Goal: Use online tool/utility: Utilize a website feature to perform a specific function

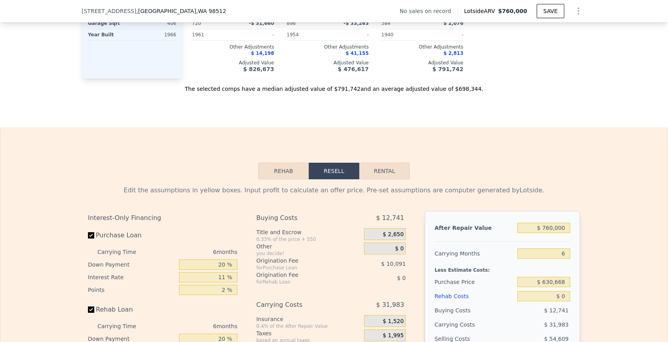
scroll to position [958, 0]
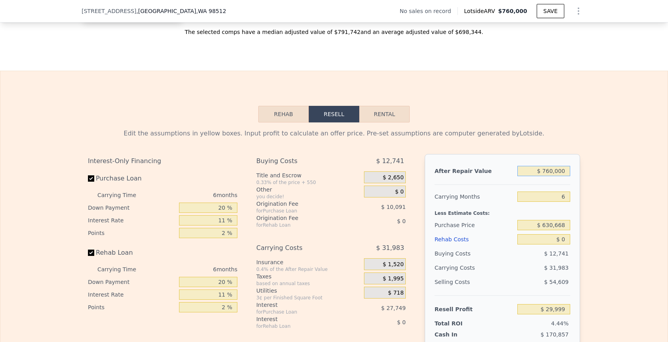
click at [552, 171] on input "$ 760,000" at bounding box center [544, 171] width 53 height 10
type input "$ 6"
type input "-$ 674,416"
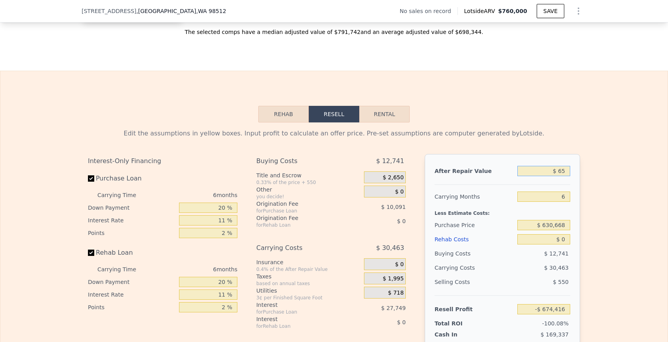
type input "$ 650"
type input "-$ 673,819"
type input "$ 6,500"
type input "-$ 668,399"
type input "$ 65,000"
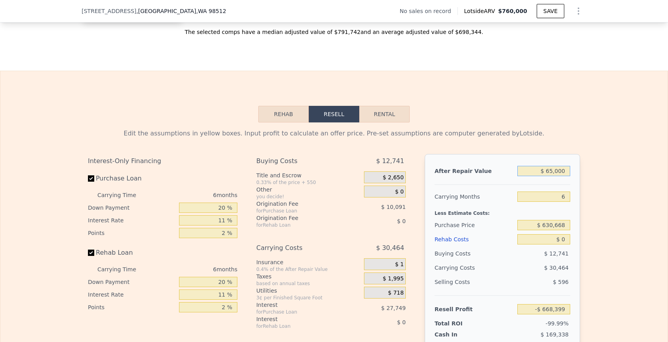
type input "-$ 614,175"
type input "$ 650,000"
type input "-$ 71,957"
type input "$ 650,000"
click at [500, 183] on div at bounding box center [503, 181] width 136 height 7
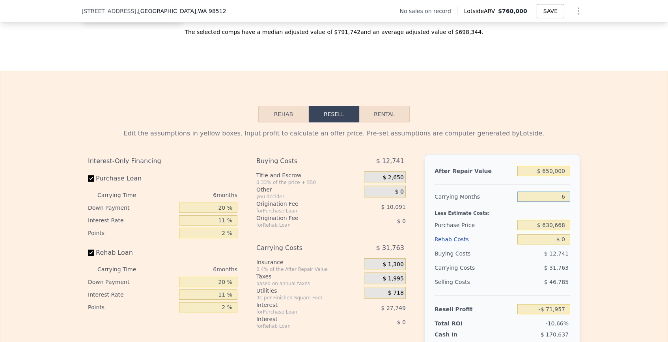
click at [550, 192] on input "6" at bounding box center [544, 196] width 53 height 10
click at [550, 226] on input "$ 630,668" at bounding box center [544, 225] width 53 height 10
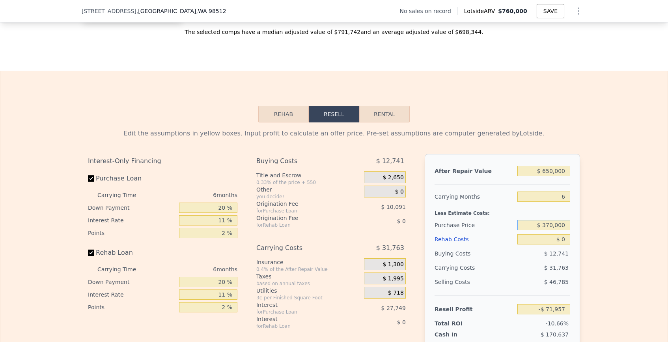
type input "$ 370,000"
click at [551, 238] on input "$ 0" at bounding box center [544, 239] width 53 height 10
type input "$ 205,222"
click at [551, 238] on input "$ 0" at bounding box center [544, 239] width 53 height 10
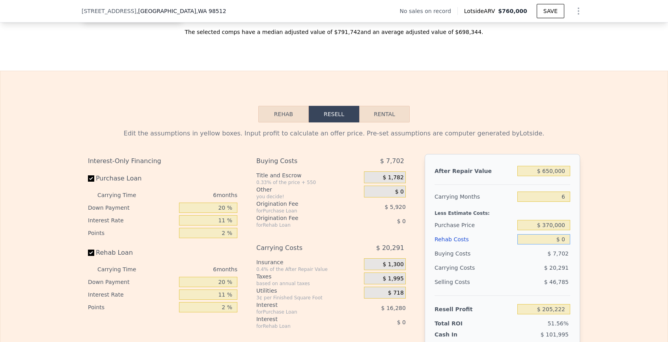
type input "$ 1"
type input "$ 205,221"
type input "$ 13"
type input "$ 205,209"
type input "$ 130"
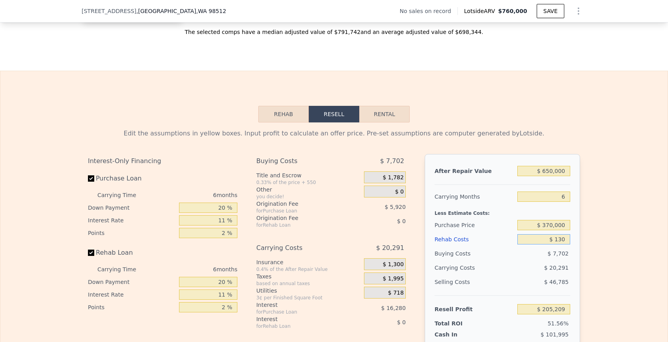
type input "$ 205,084"
type input "$ 13"
type input "$ 205,209"
type input "$ 1"
type input "$ 205,221"
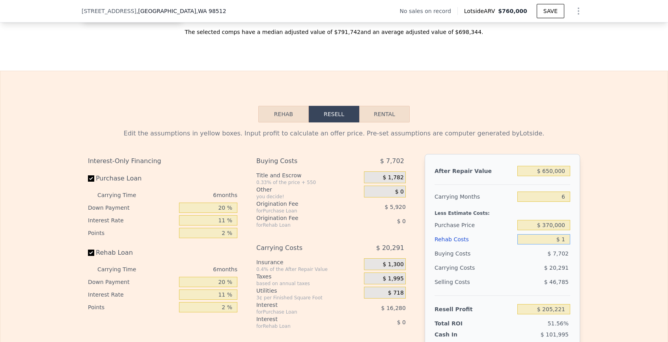
type input "$ 14"
type input "$ 205,208"
type input "$ 140"
type input "$ 205,074"
type input "$ 1,400"
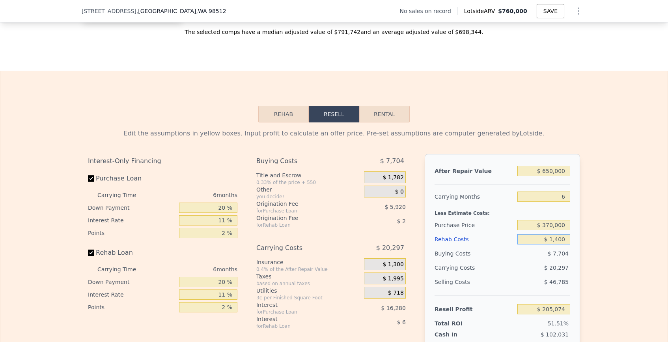
type input "$ 203,740"
type input "$ 14,000"
type input "$ 190,380"
type input "$ 1,400"
type input "$ 203,740"
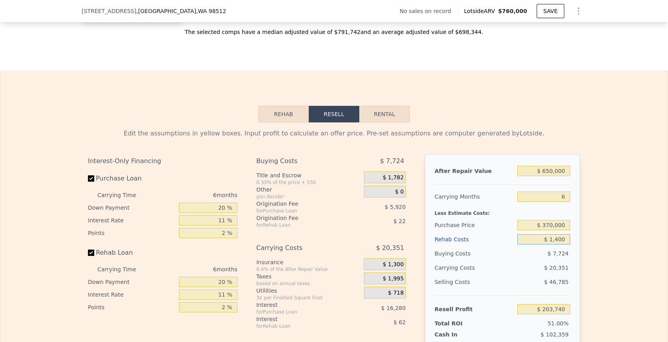
type input "$ 140"
type input "$ 205,074"
type input "$ 14"
type input "$ 205,208"
type input "$ 1"
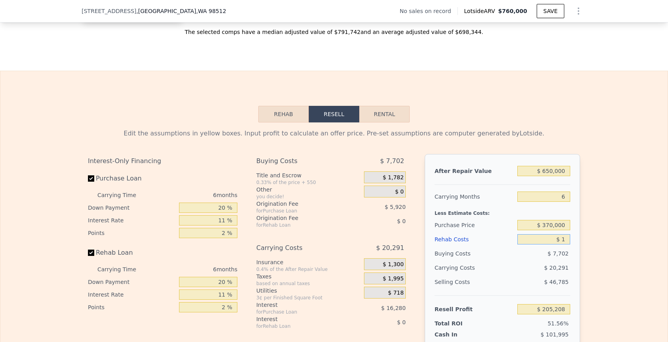
type input "$ 205,221"
type input "$ 13"
type input "$ 205,209"
type input "$ 130"
type input "$ 205,084"
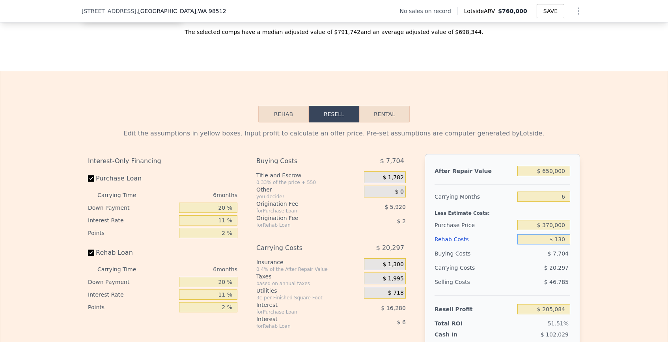
type input "$ 1,300"
type input "$ 203,841"
type input "$ 13,000"
type input "$ 191,444"
type input "$ 130,000"
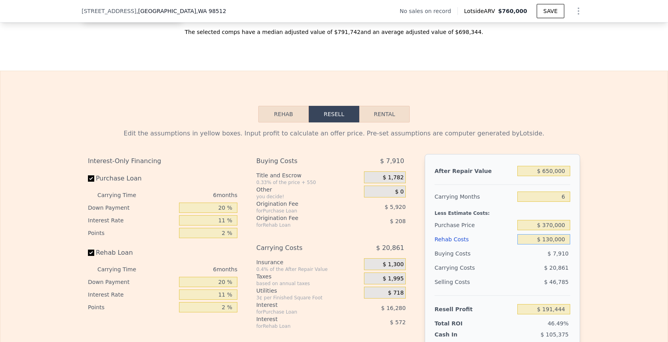
type input "$ 67,424"
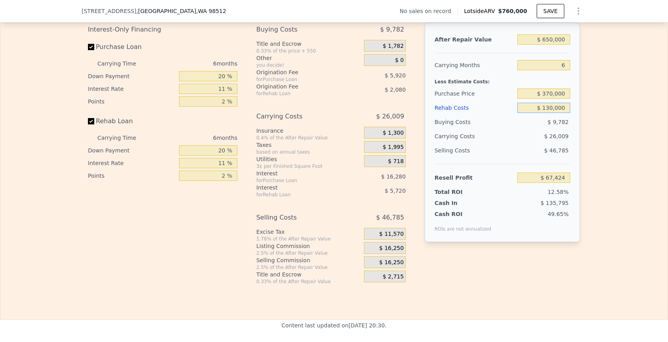
scroll to position [1097, 0]
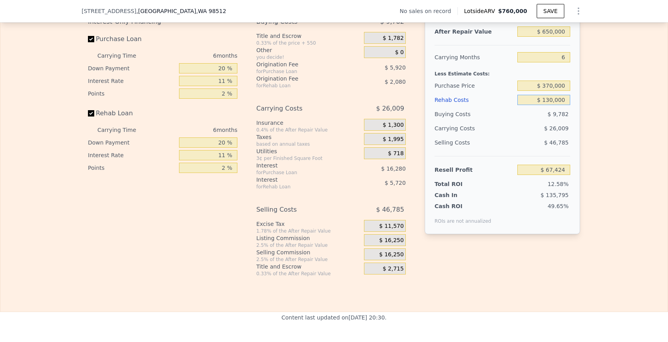
type input "$ 130,000"
click at [382, 241] on span "$ 16,250" at bounding box center [392, 240] width 24 height 7
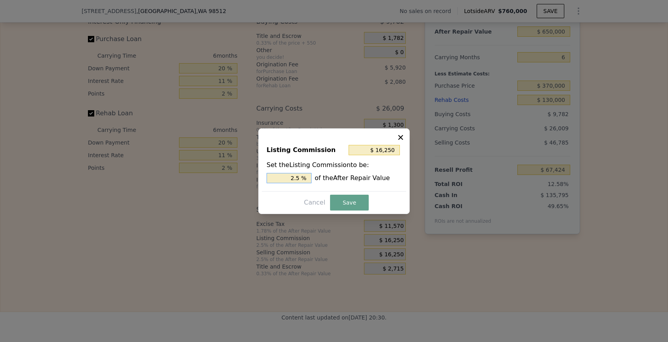
click at [277, 178] on input "2.5 %" at bounding box center [289, 178] width 45 height 10
type input "$ 6,500"
type input "1. %"
type input "$ 9,750"
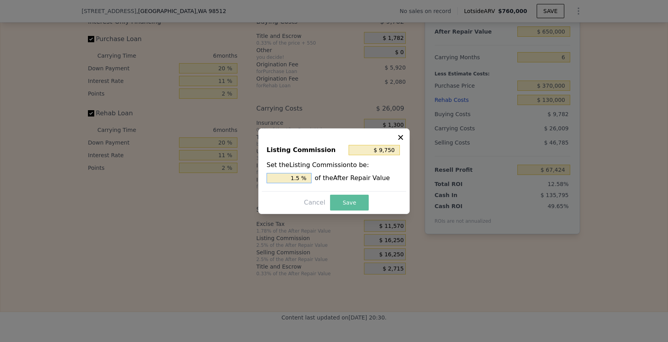
type input "1.5 %"
click at [343, 199] on button "Save" at bounding box center [349, 203] width 39 height 16
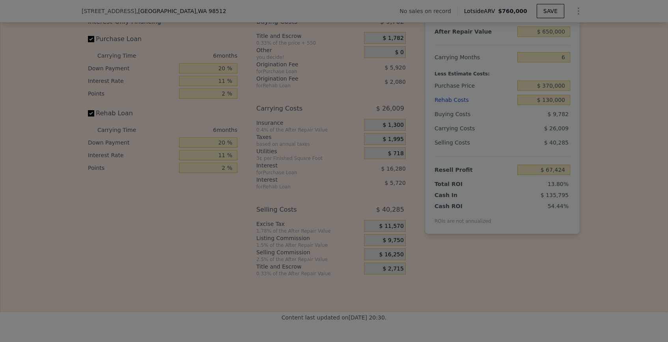
type input "$ 73,924"
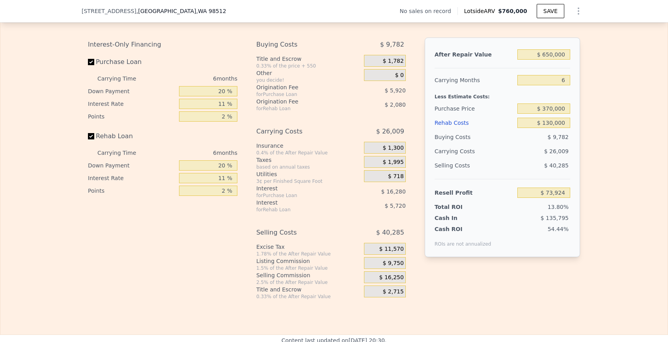
scroll to position [1069, 0]
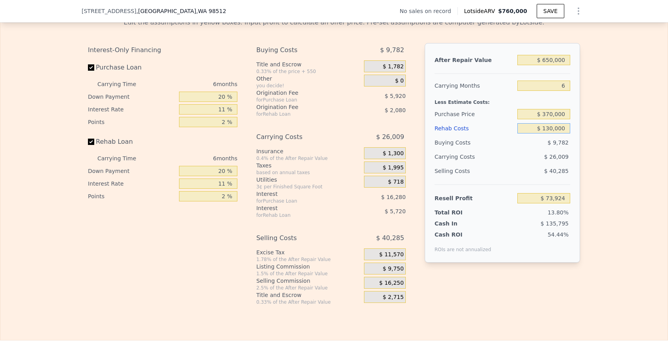
click at [532, 132] on input "$ 130,000" at bounding box center [544, 128] width 53 height 10
type input "$ 1"
type input "$ 211,721"
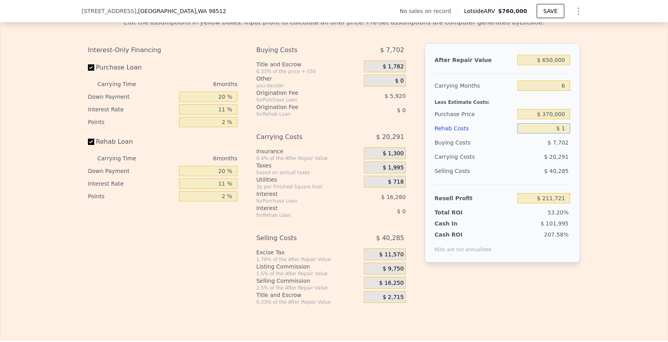
type input "$ 12"
type input "$ 211,710"
type input "$ 120"
type input "$ 211,594"
type input "$ 12"
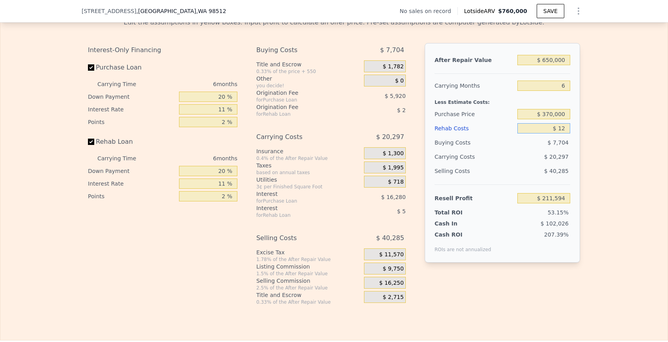
type input "$ 211,710"
type input "$ 1"
type input "$ 211,721"
type input "$ 10"
type input "$ 211,712"
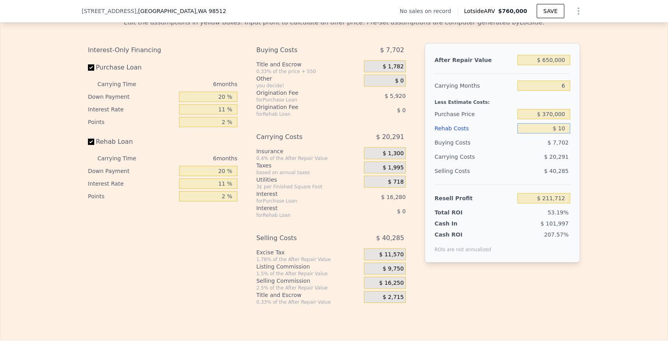
type input "$ 100"
type input "$ 211,614"
type input "$ 1,000"
type input "$ 210,664"
type input "$ 10,000"
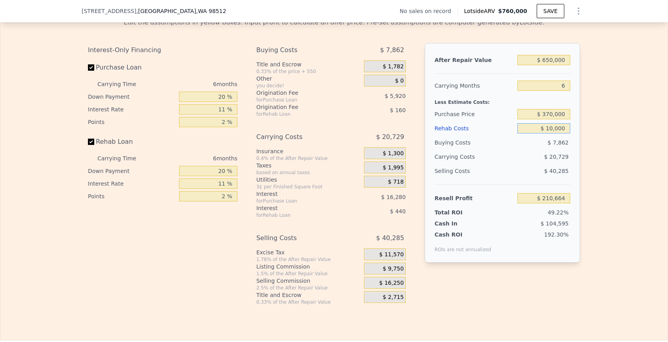
type input "$ 201,124"
type input "$ 100,000"
type input "$ 105,724"
type input "$ 100,000"
click at [576, 99] on div "After Repair Value $ 650,000 Carrying Months 6 Less Estimate Costs: Purchase Pr…" at bounding box center [502, 152] width 155 height 219
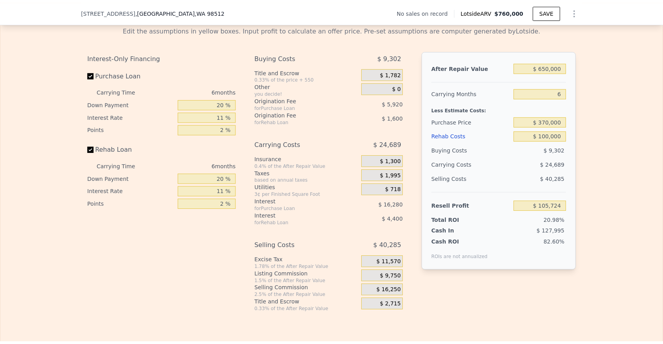
scroll to position [1063, 0]
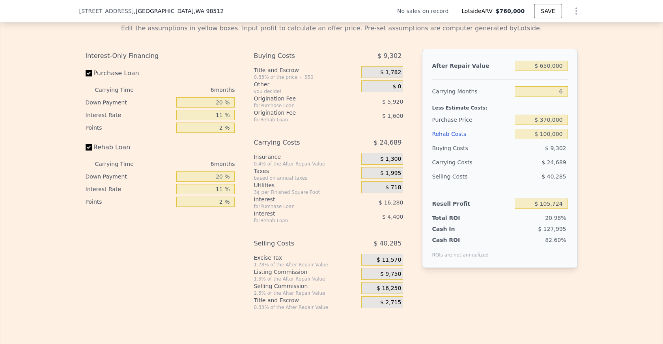
type input "$ 760,000"
type input "$ 0"
type input "$ 29,999"
